Goal: Task Accomplishment & Management: Complete application form

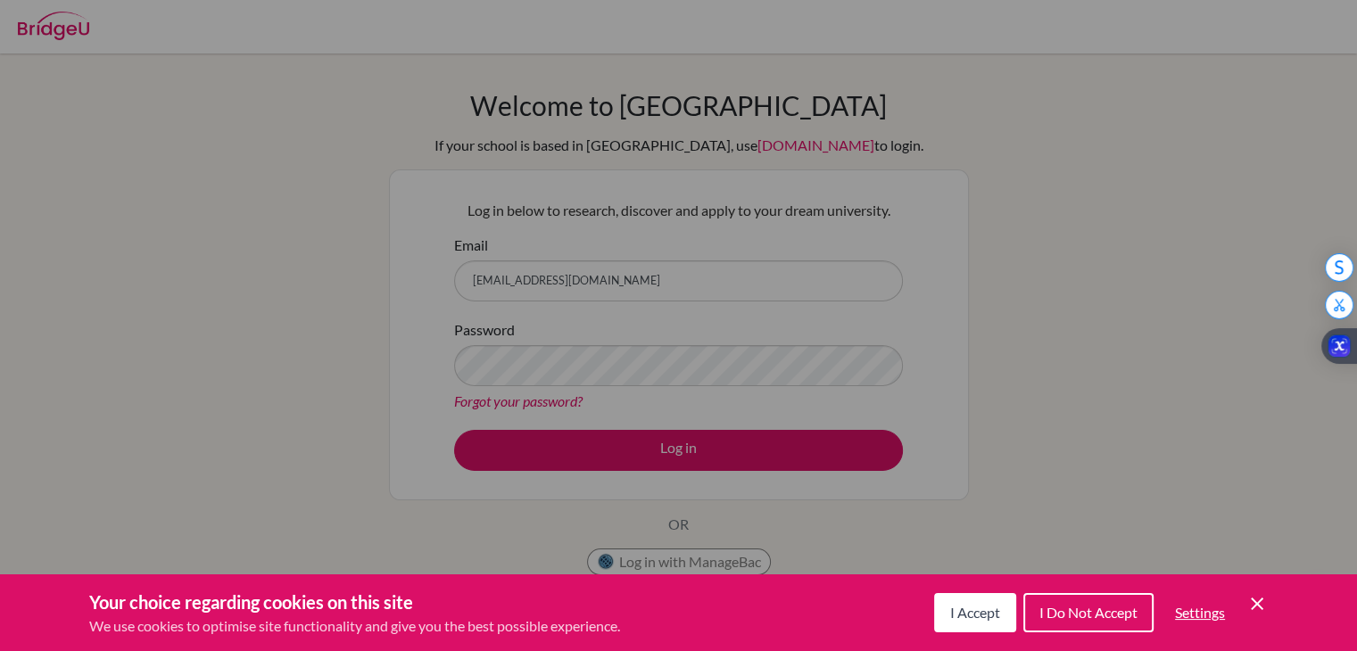
click at [1267, 601] on div "Your choice regarding cookies on this site We use cookies to optimise site func…" at bounding box center [678, 613] width 1357 height 77
click at [1256, 600] on icon "Cookie Control Close Icon" at bounding box center [1257, 603] width 21 height 21
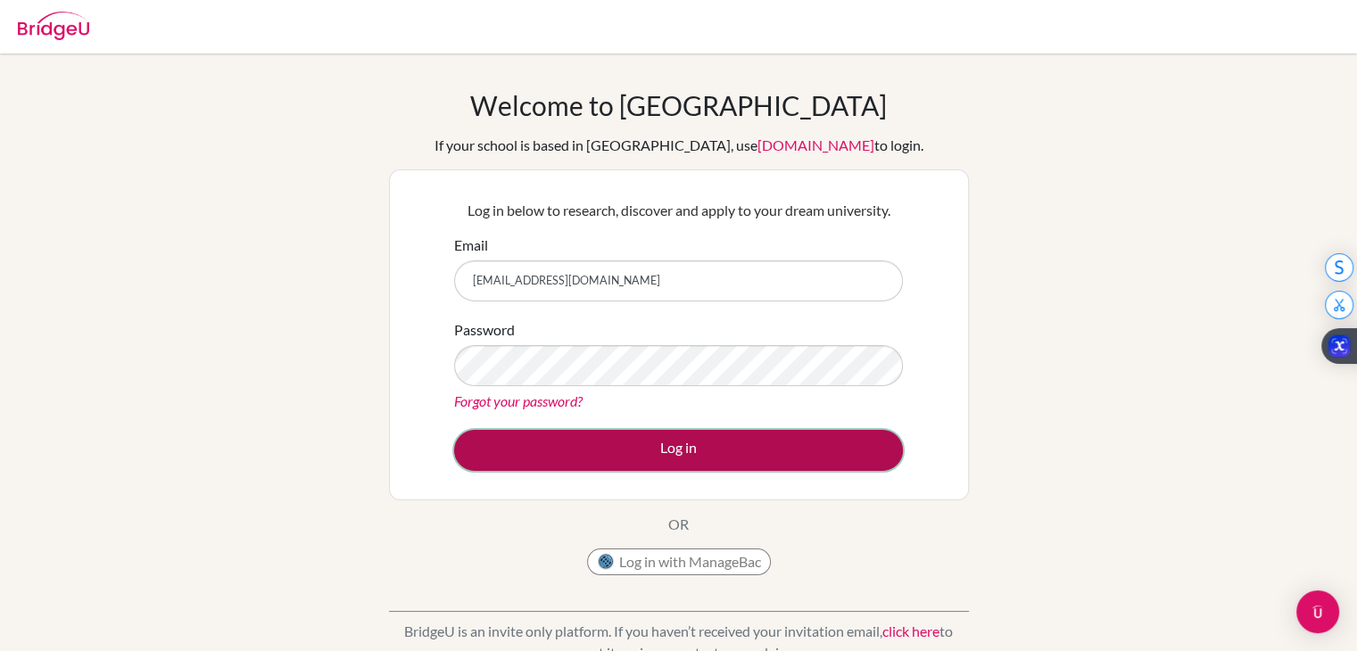
click at [762, 458] on button "Log in" at bounding box center [678, 450] width 449 height 41
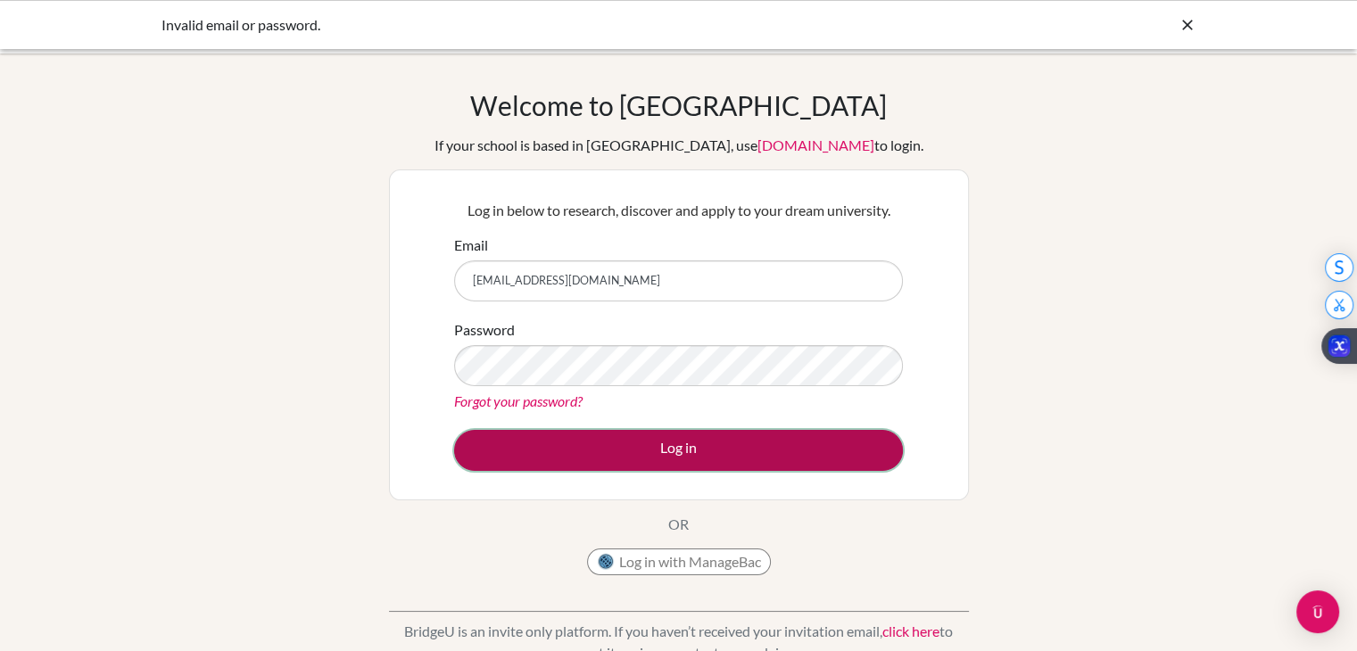
click at [825, 452] on button "Log in" at bounding box center [678, 450] width 449 height 41
